Goal: Task Accomplishment & Management: Manage account settings

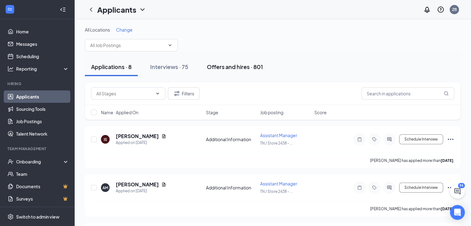
click at [235, 66] on div "Offers and hires · 801" at bounding box center [235, 67] width 56 height 8
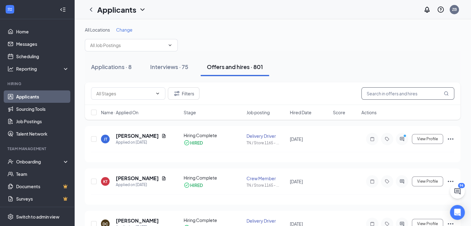
click at [373, 92] on input "text" at bounding box center [408, 93] width 93 height 12
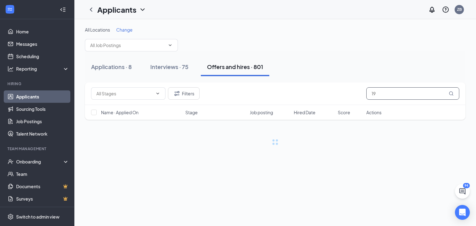
type input "1"
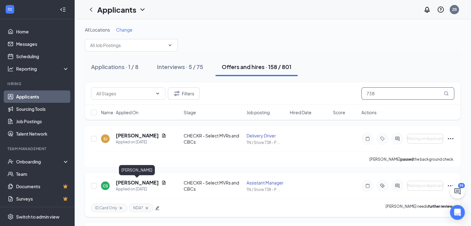
type input "738"
click at [134, 181] on h5 "[PERSON_NAME]" at bounding box center [137, 182] width 43 height 7
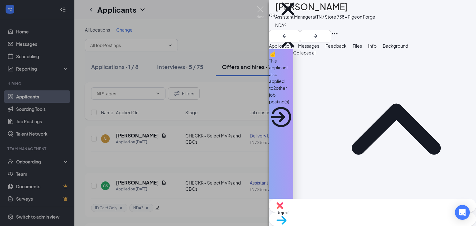
click at [408, 49] on span "Background" at bounding box center [395, 46] width 25 height 6
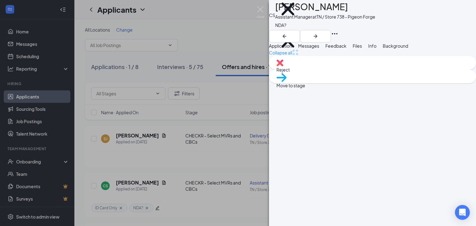
scroll to position [0, 25]
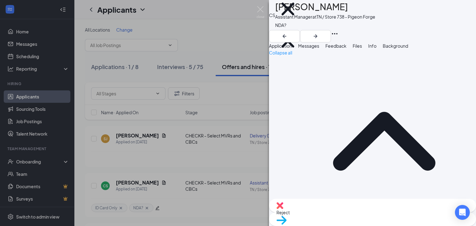
click at [376, 49] on span "Info" at bounding box center [372, 46] width 8 height 6
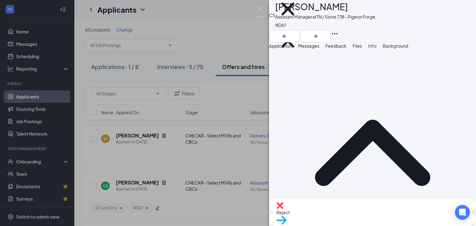
click at [362, 47] on span "Files" at bounding box center [357, 46] width 9 height 6
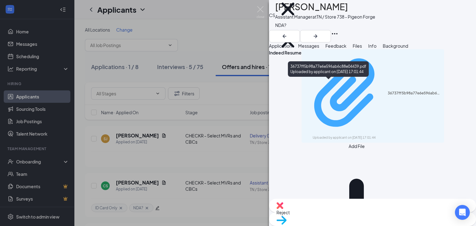
click at [388, 91] on div "36737ff5b98a77e6e596ab6c88e04439.pdf" at bounding box center [414, 93] width 53 height 5
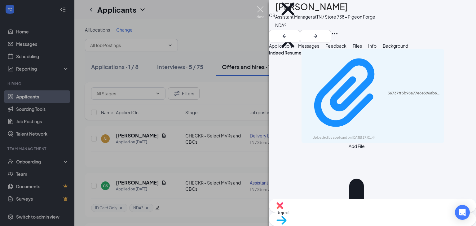
click at [258, 8] on img at bounding box center [261, 12] width 8 height 12
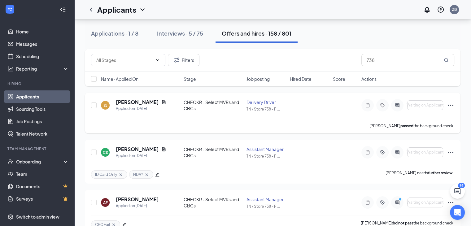
scroll to position [37, 0]
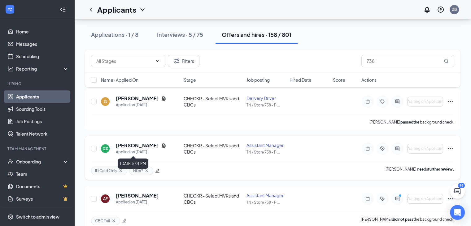
click at [124, 150] on div "Applied on [DATE]" at bounding box center [141, 152] width 51 height 6
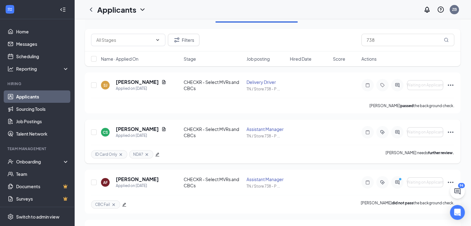
scroll to position [0, 0]
